Goal: Check status

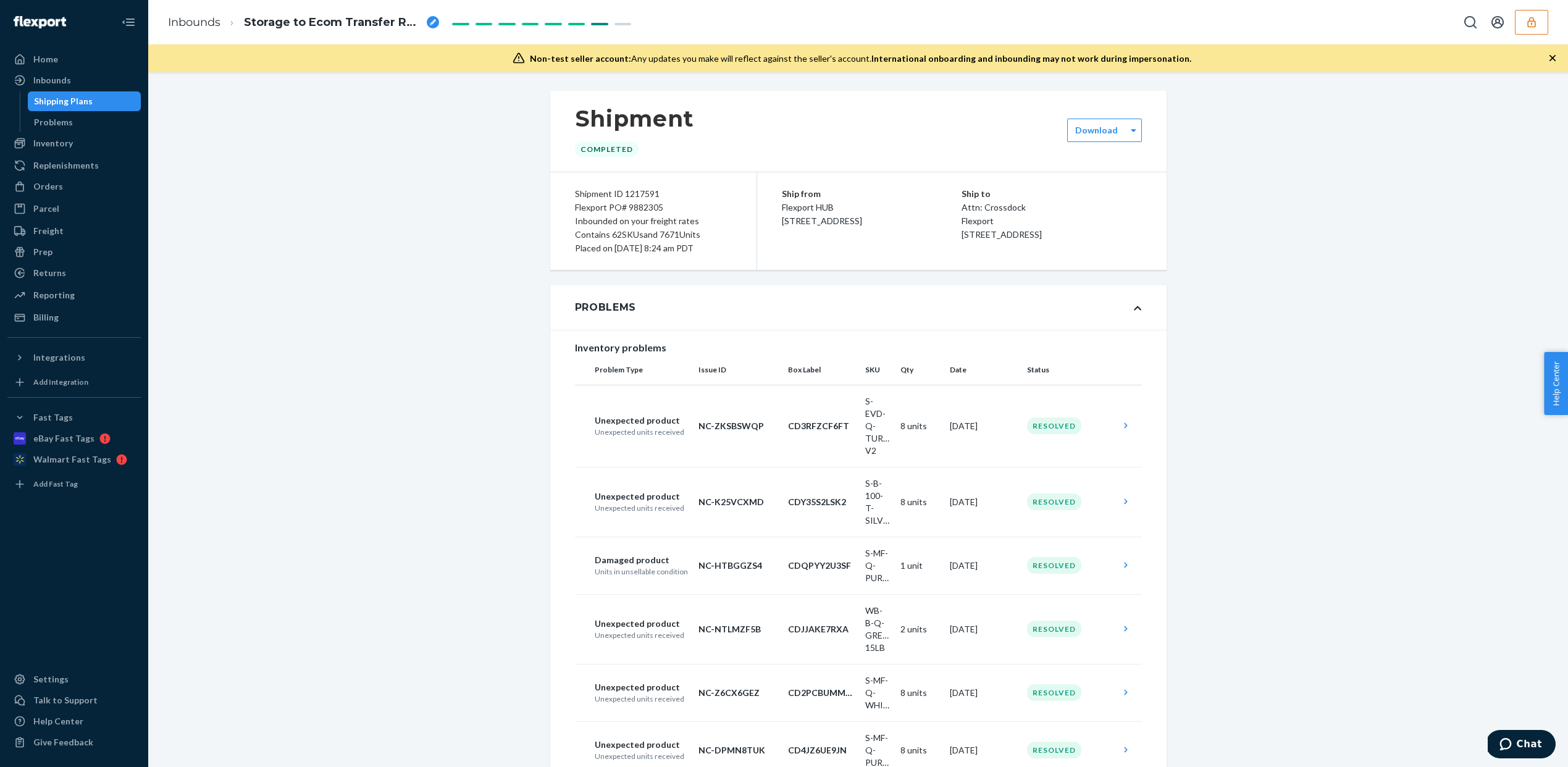
scroll to position [836, 0]
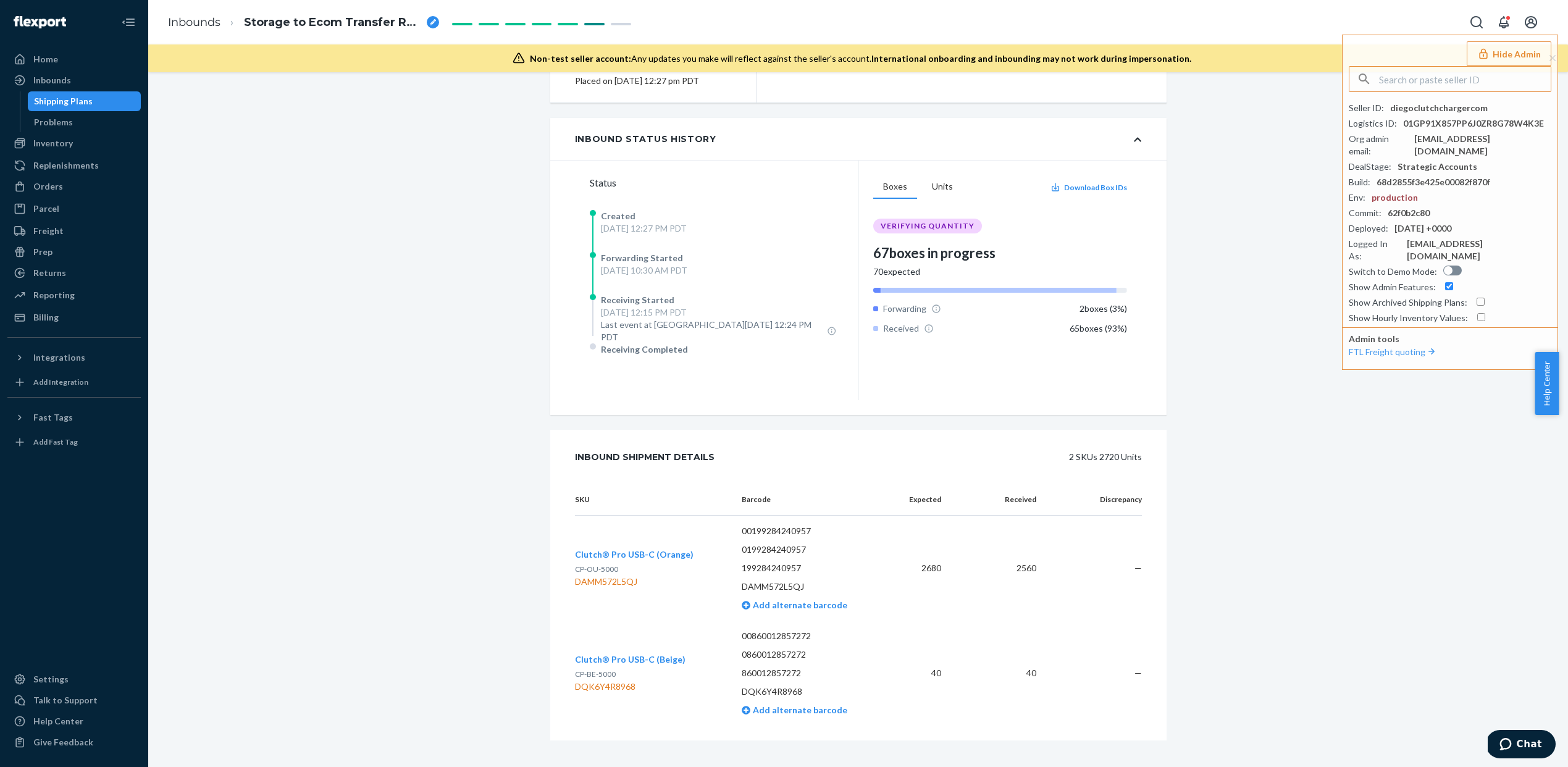
scroll to position [164, 0]
click at [66, 126] on div "Problems" at bounding box center [53, 122] width 38 height 12
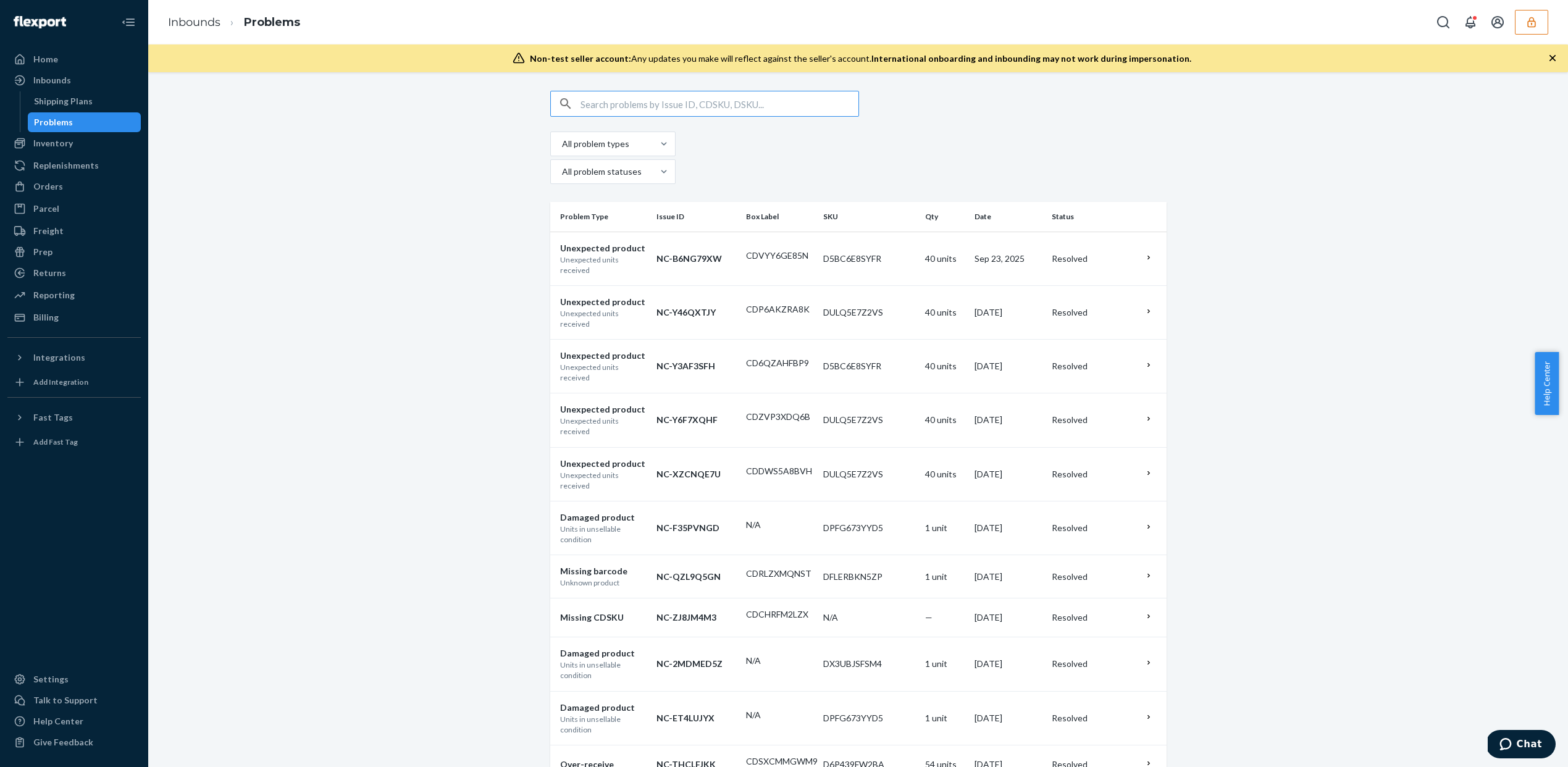
click at [696, 112] on input "text" at bounding box center [719, 103] width 278 height 24
click at [697, 112] on input "text" at bounding box center [719, 103] width 278 height 24
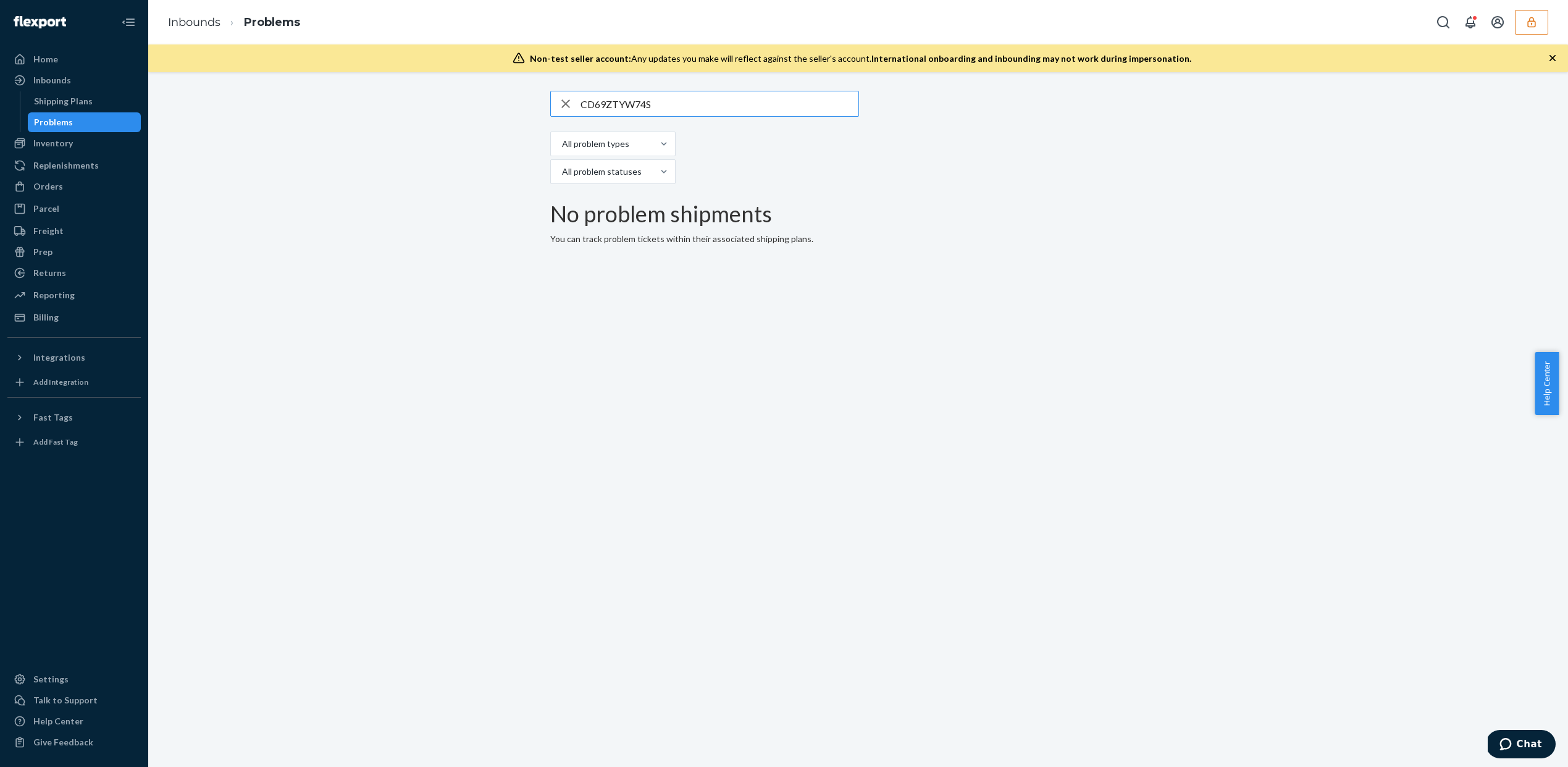
type input "CD69ZTYW74S"
click at [573, 106] on div "button" at bounding box center [566, 103] width 30 height 24
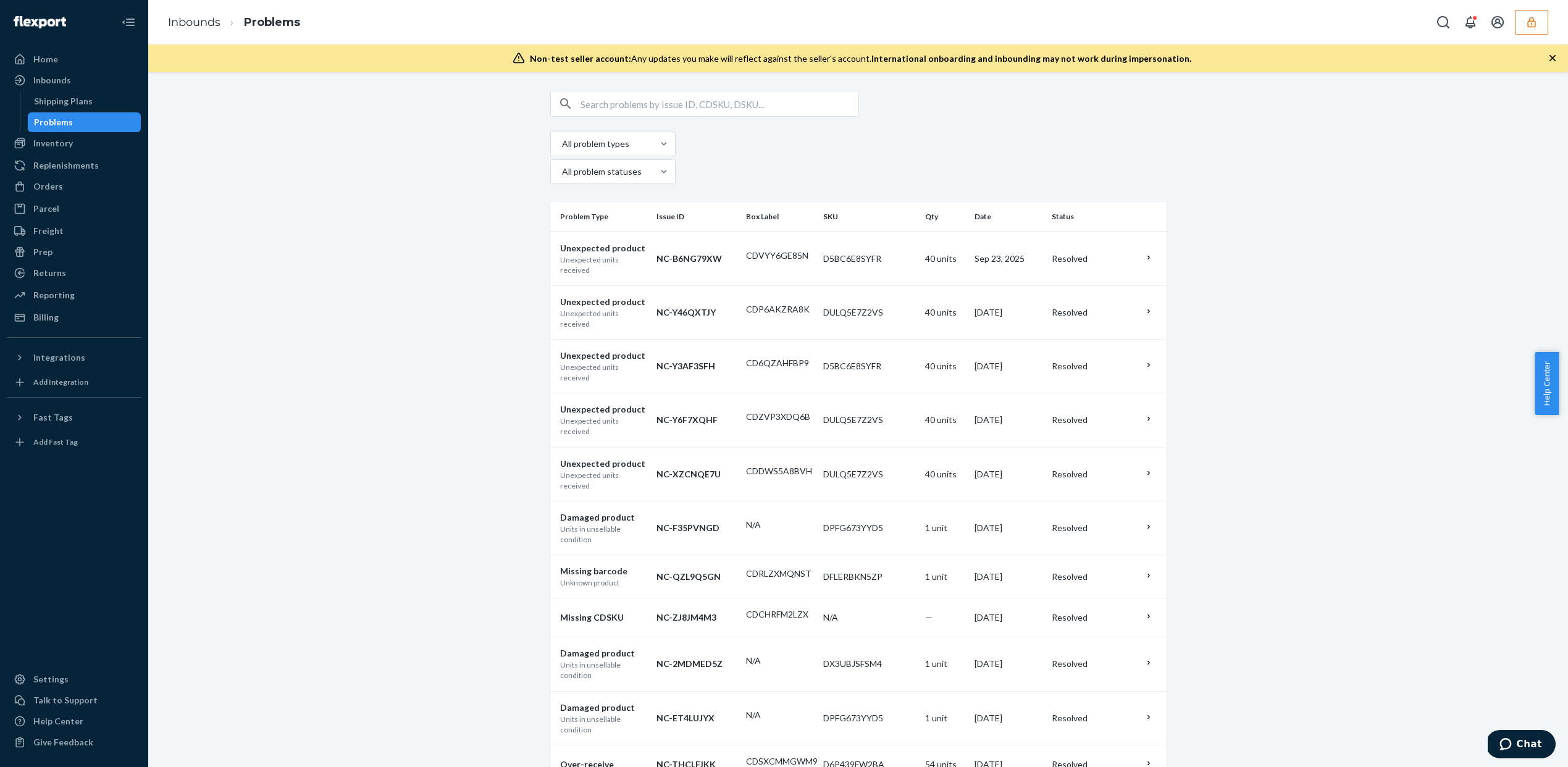
click at [732, 102] on input "text" at bounding box center [719, 103] width 278 height 24
paste input "DAMM572L5QJ"
type input "DAMM572L5QJ"
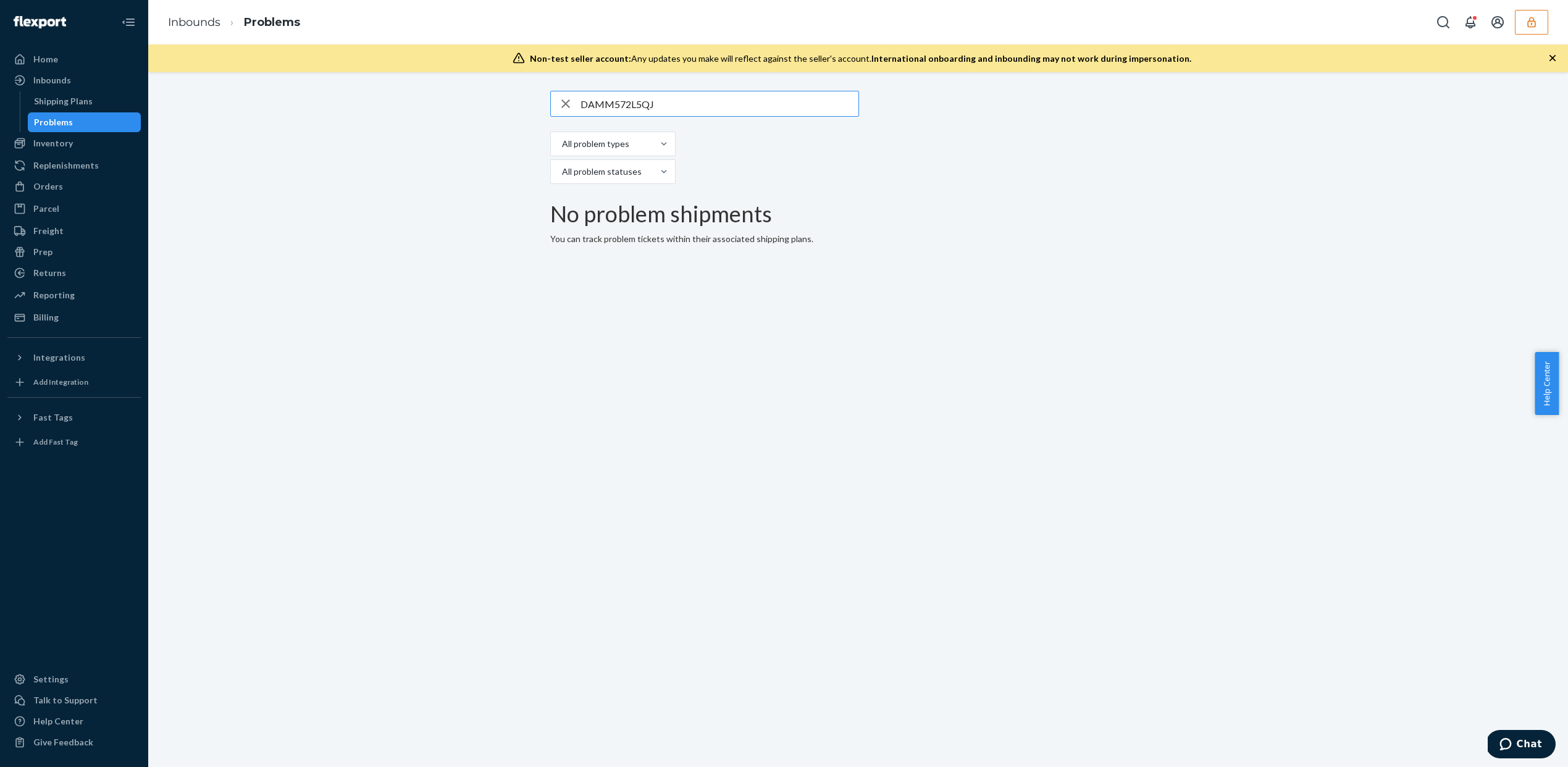
click at [570, 108] on div "button" at bounding box center [566, 103] width 30 height 24
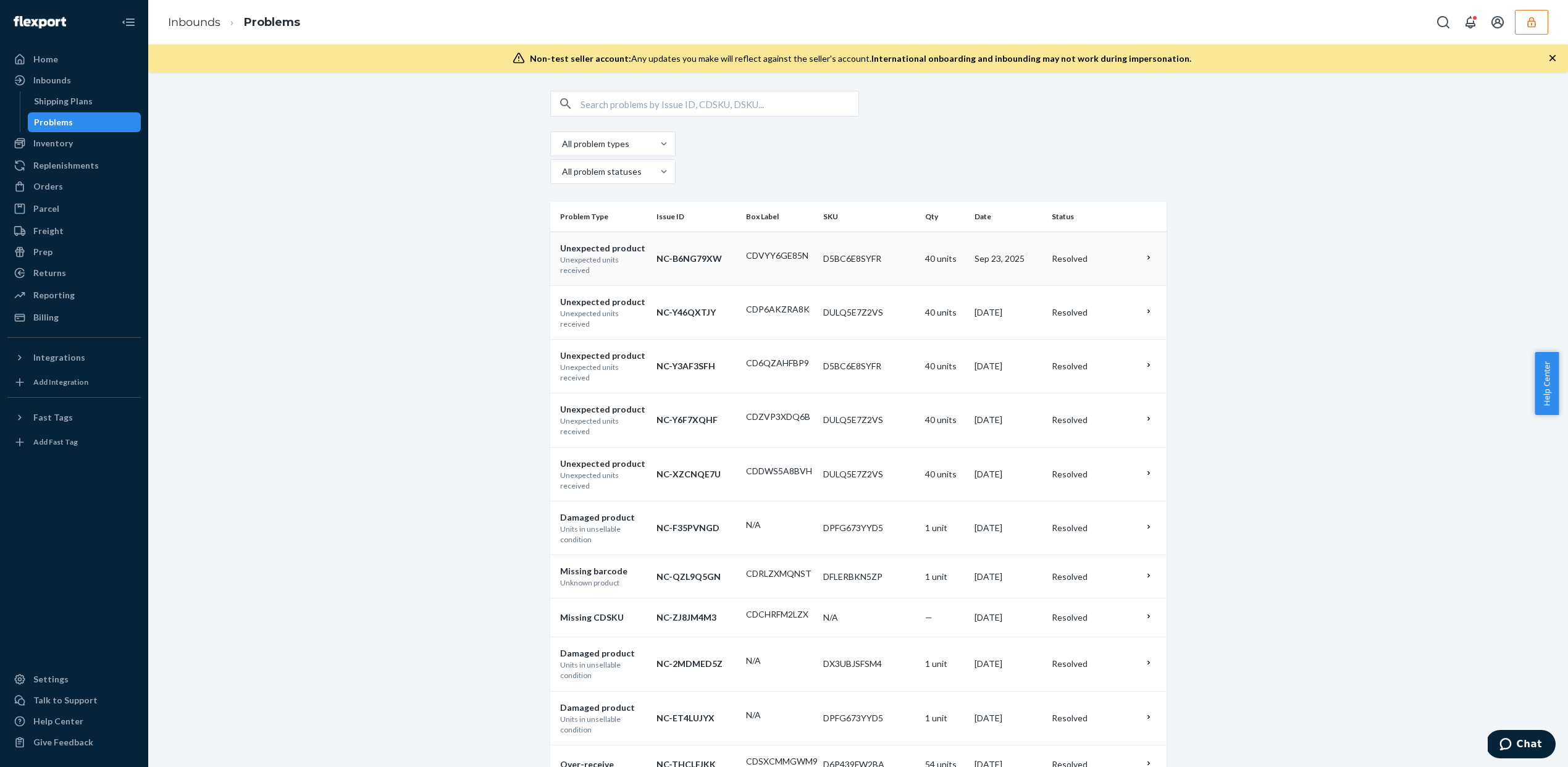
click at [920, 232] on td "40 units" at bounding box center [945, 258] width 49 height 53
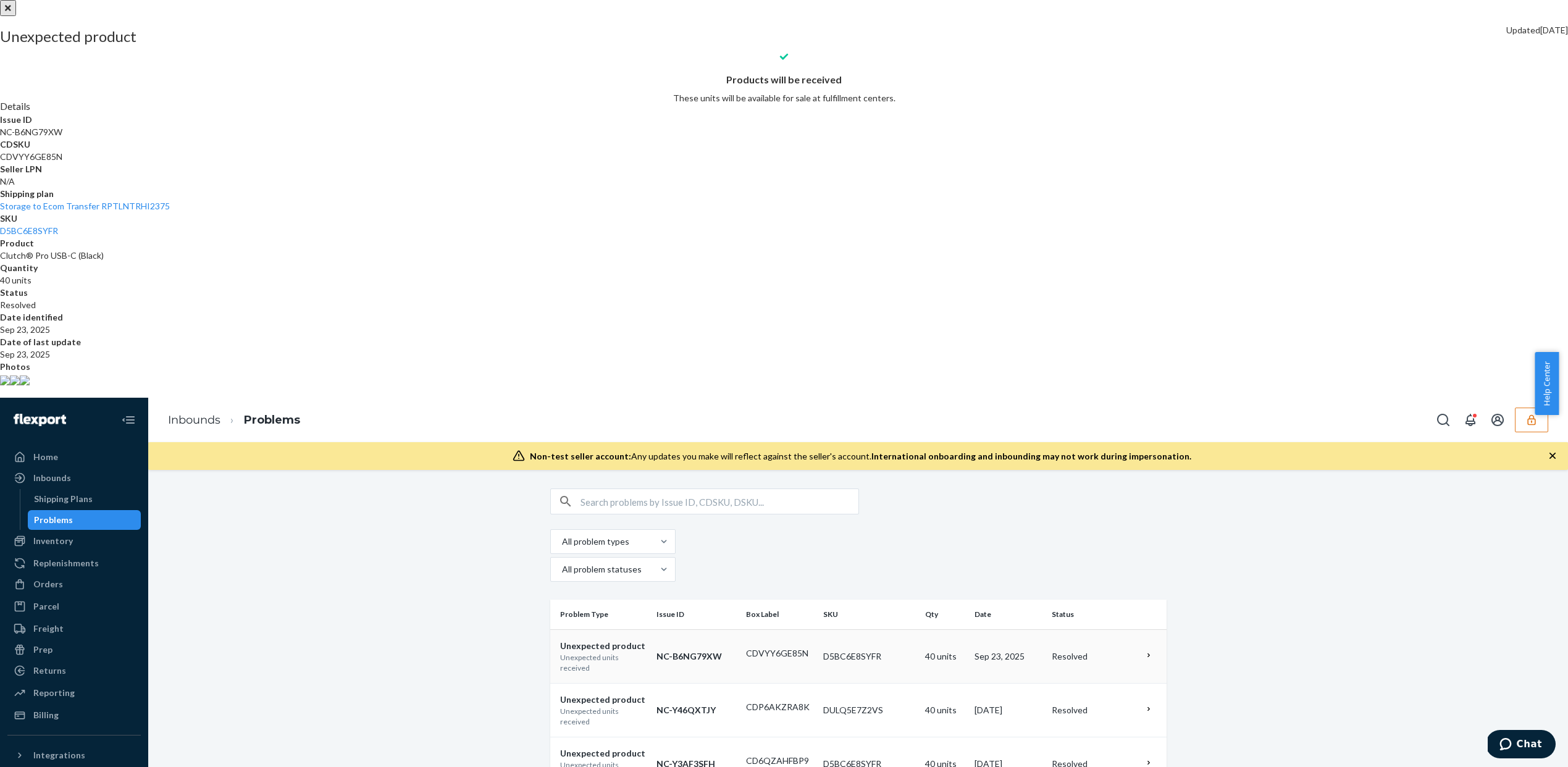
click at [920, 0] on div at bounding box center [784, 0] width 1568 height 0
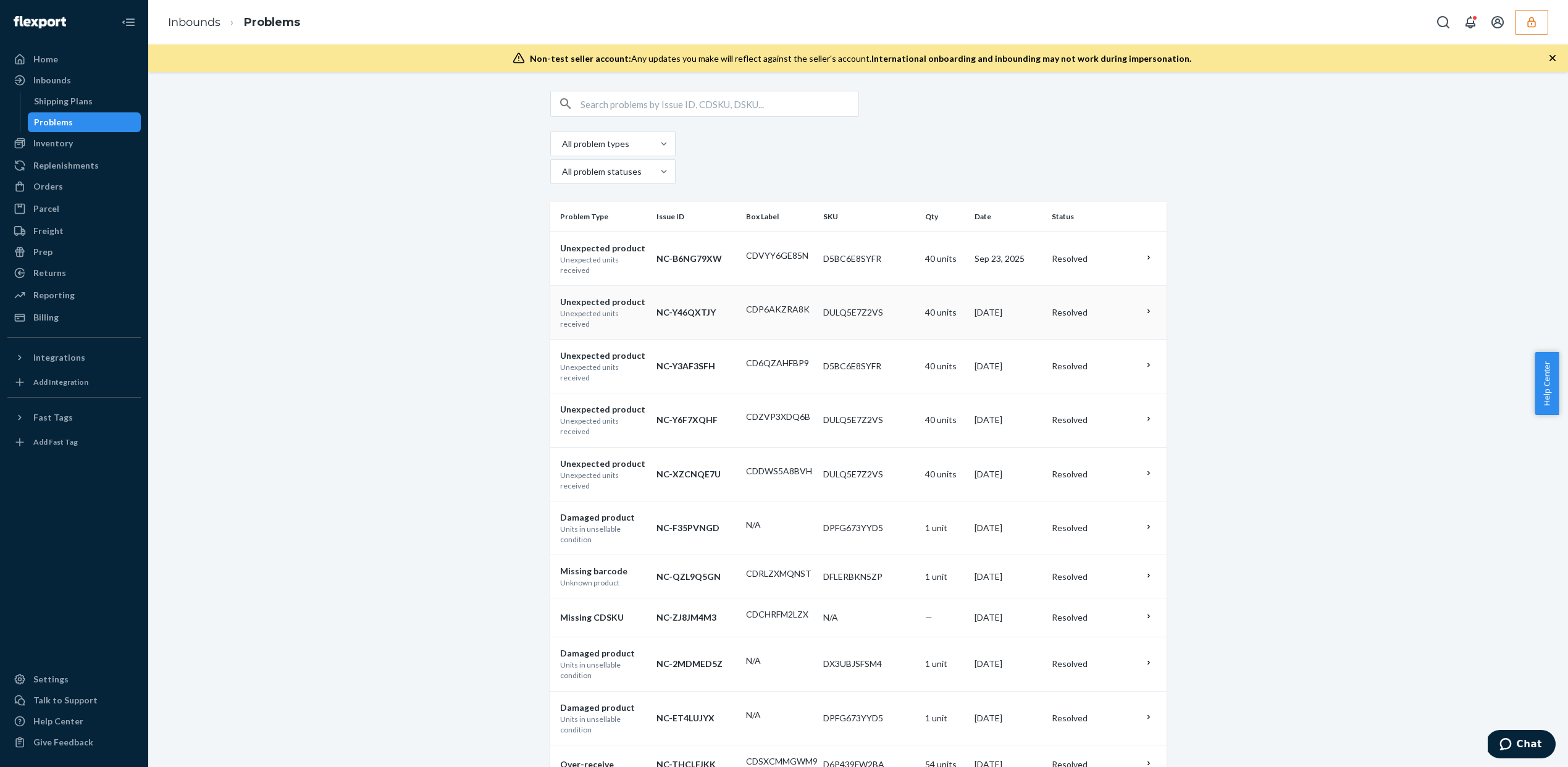
click at [900, 285] on td "DULQ5E7Z2VS" at bounding box center [869, 311] width 102 height 53
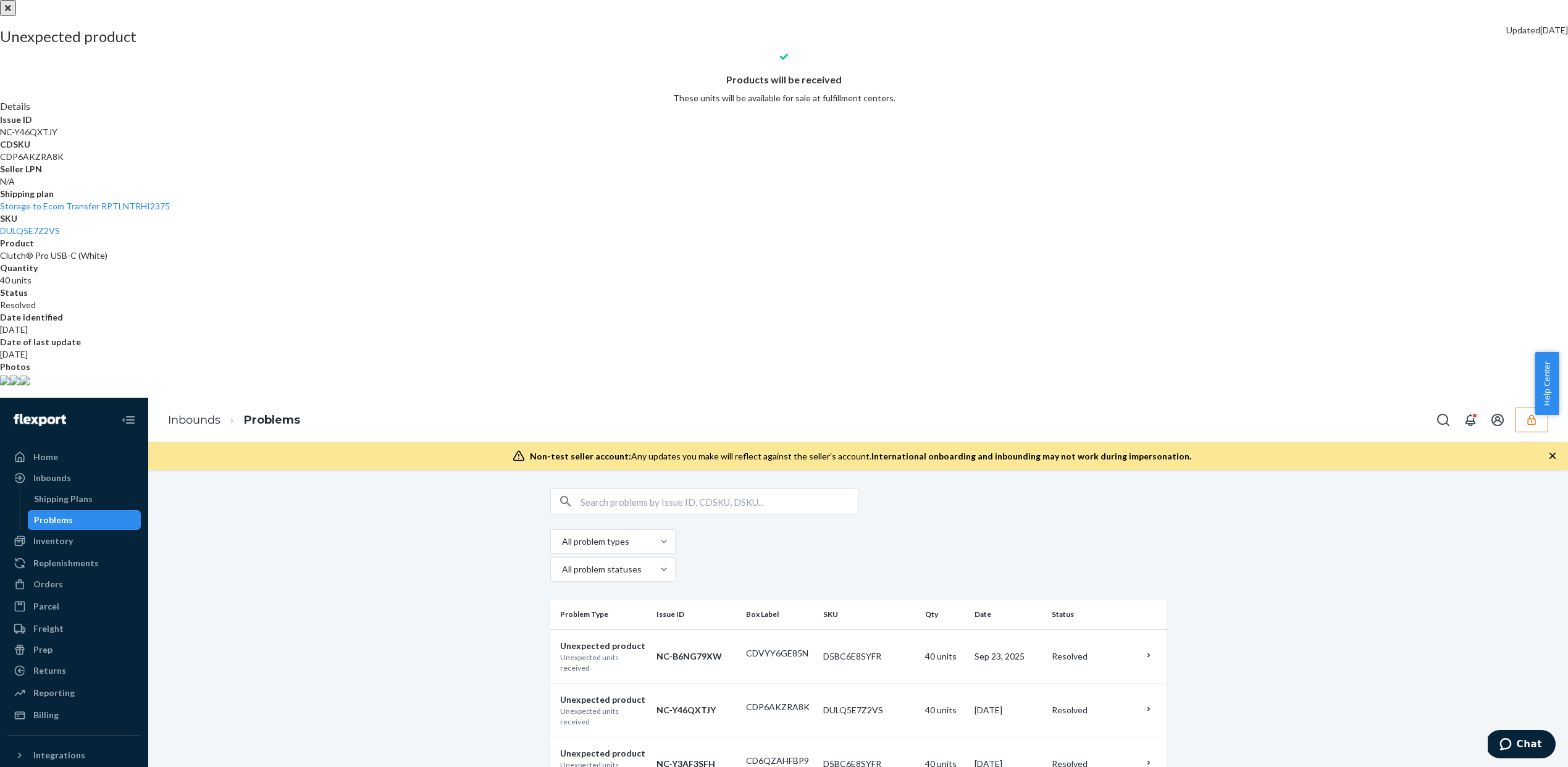
click at [934, 0] on div at bounding box center [784, 0] width 1568 height 0
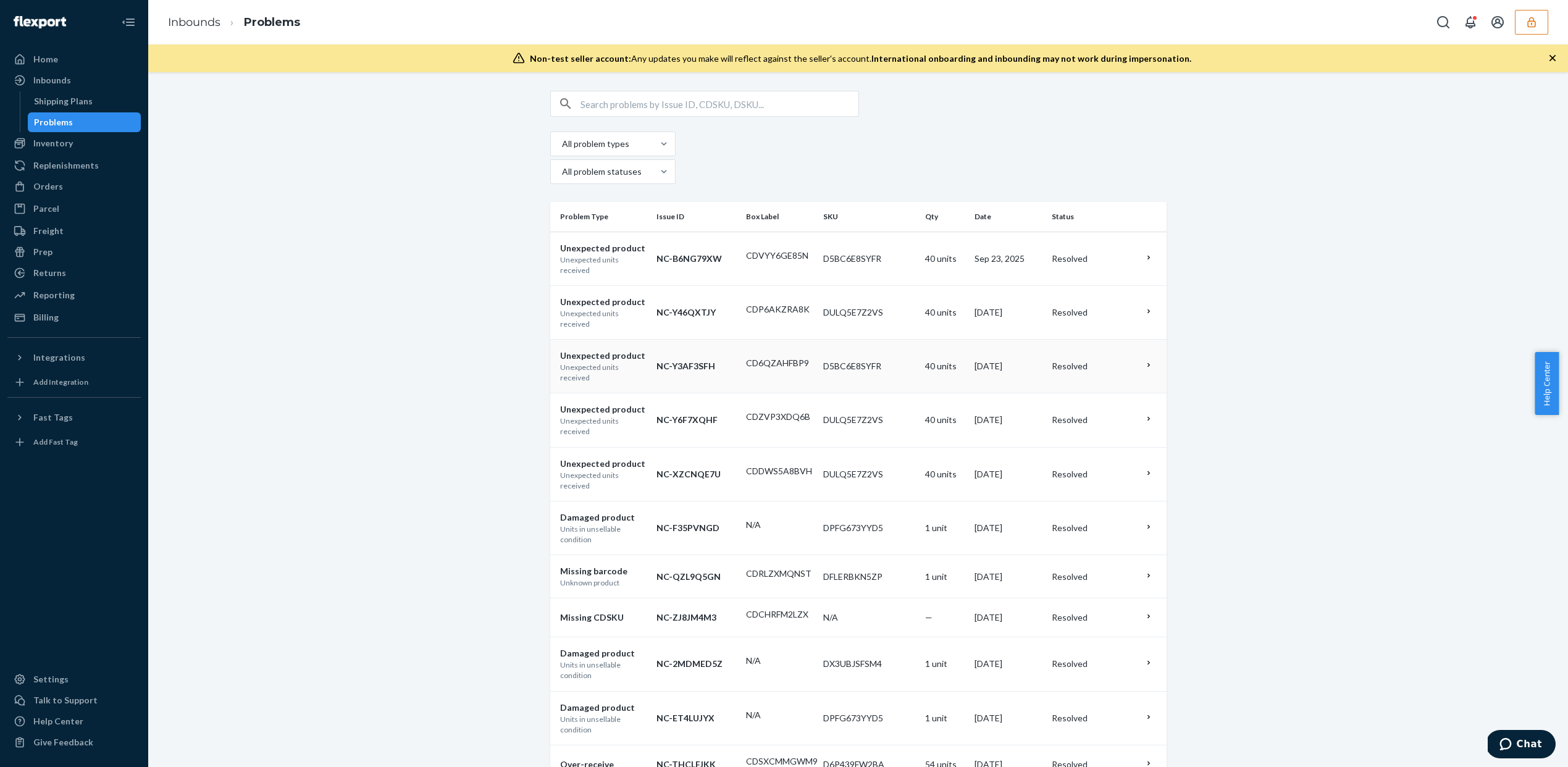
click at [933, 339] on td "40 units" at bounding box center [945, 366] width 49 height 53
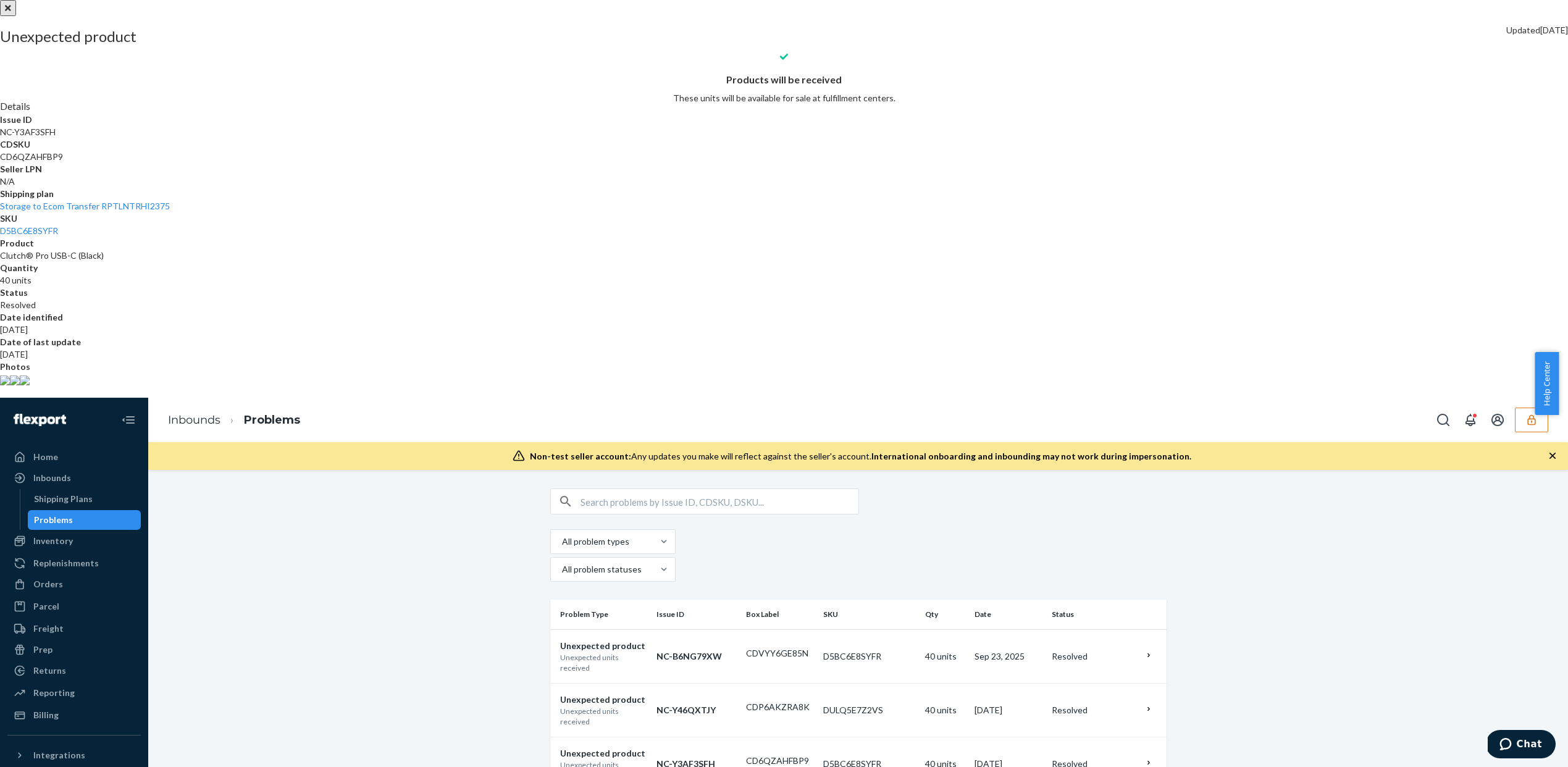
click at [936, 0] on div at bounding box center [784, 0] width 1568 height 0
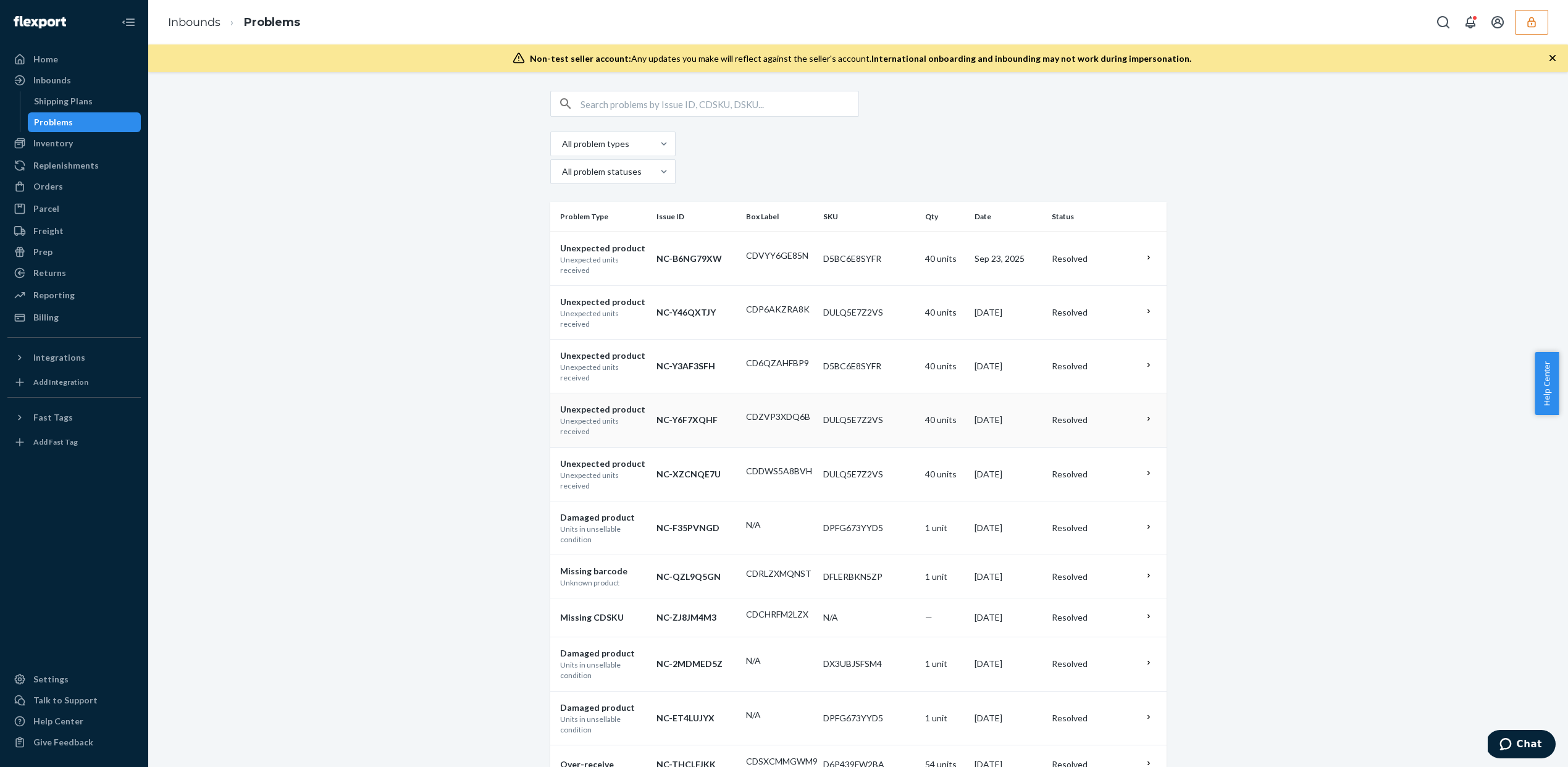
click at [937, 394] on td "40 units" at bounding box center [945, 420] width 49 height 53
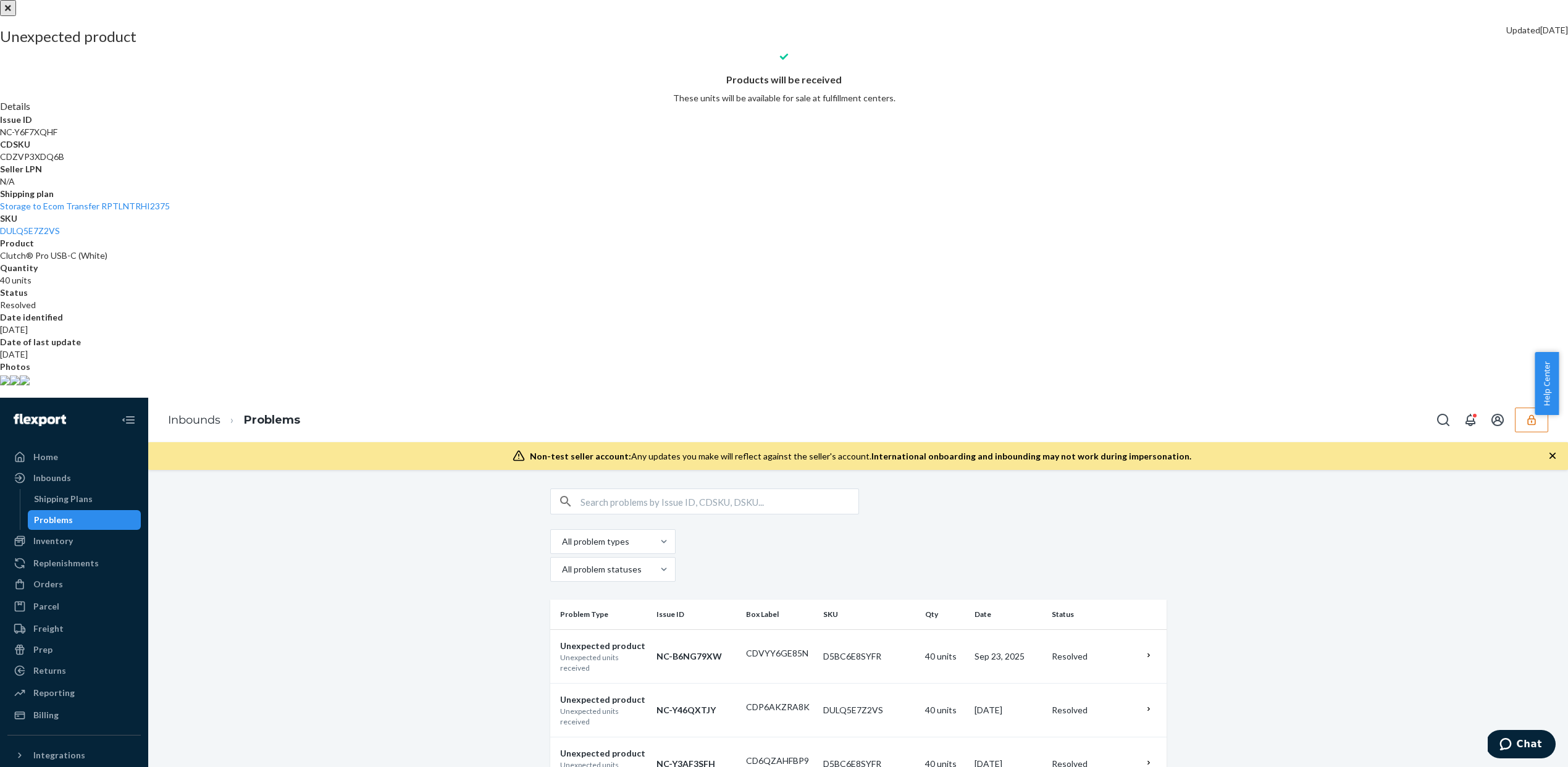
click at [935, 0] on div at bounding box center [784, 0] width 1568 height 0
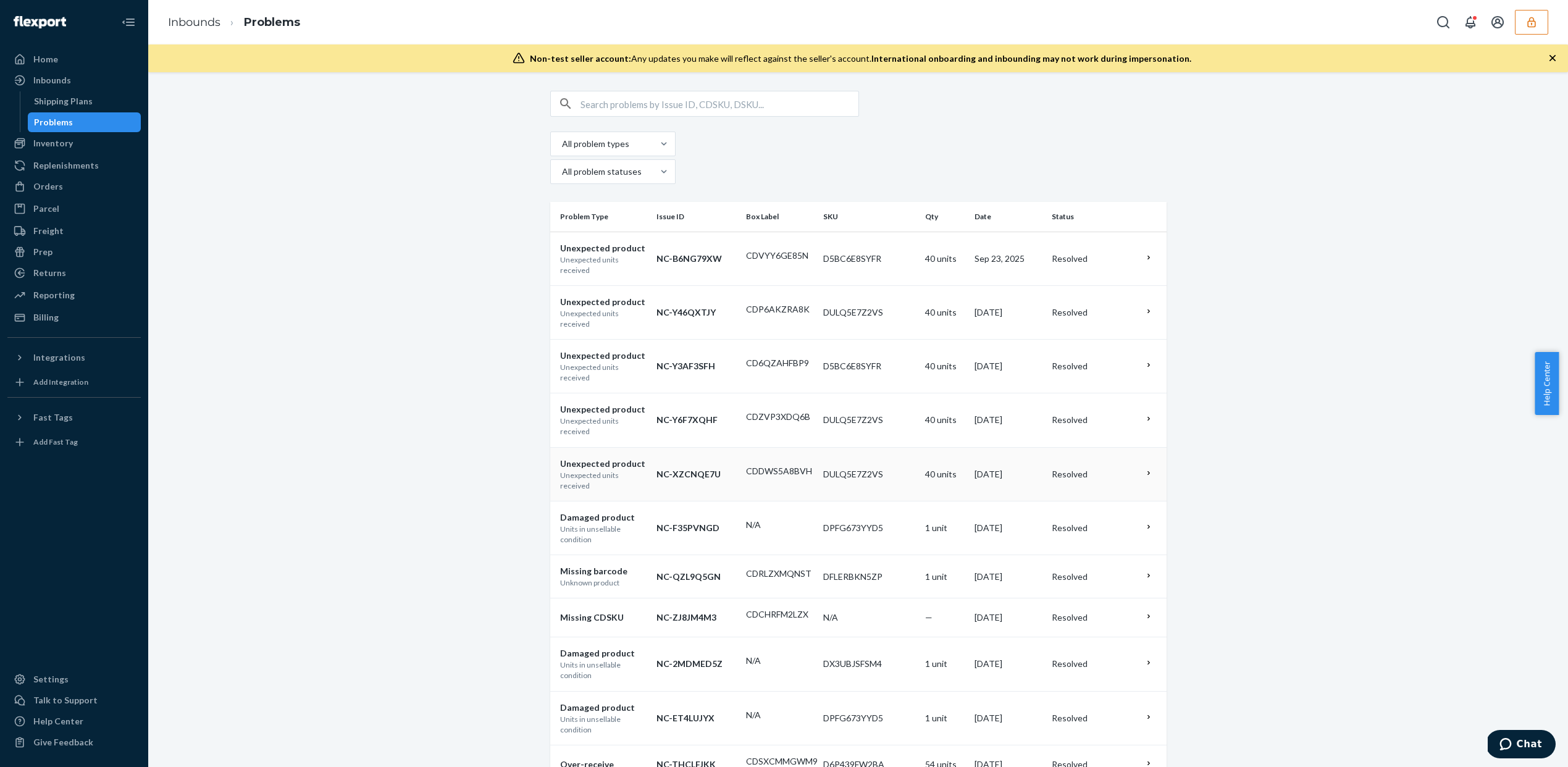
click at [935, 447] on td "40 units" at bounding box center [945, 473] width 49 height 53
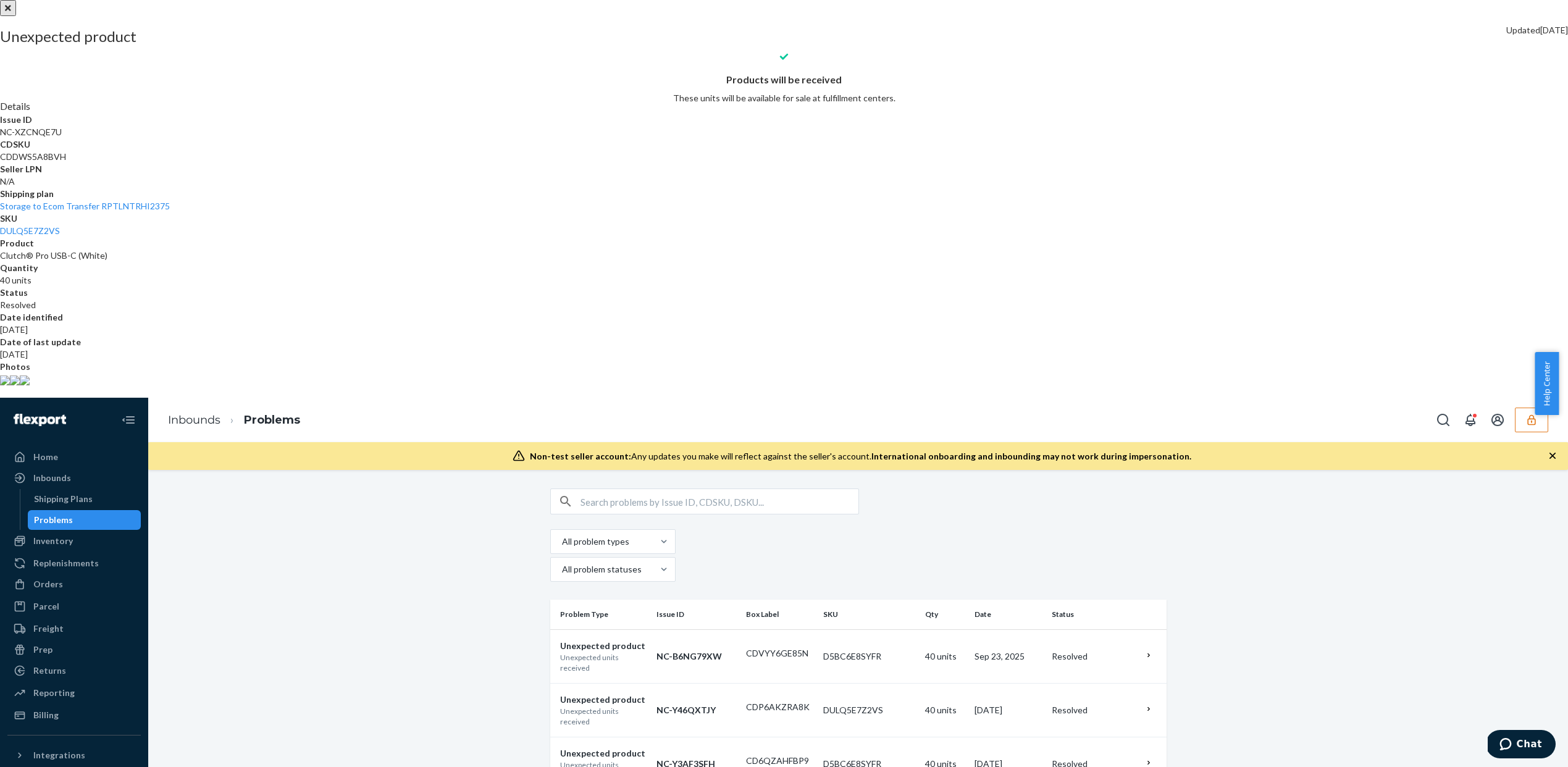
click at [851, 0] on div at bounding box center [784, 0] width 1568 height 0
